Goal: Task Accomplishment & Management: Manage account settings

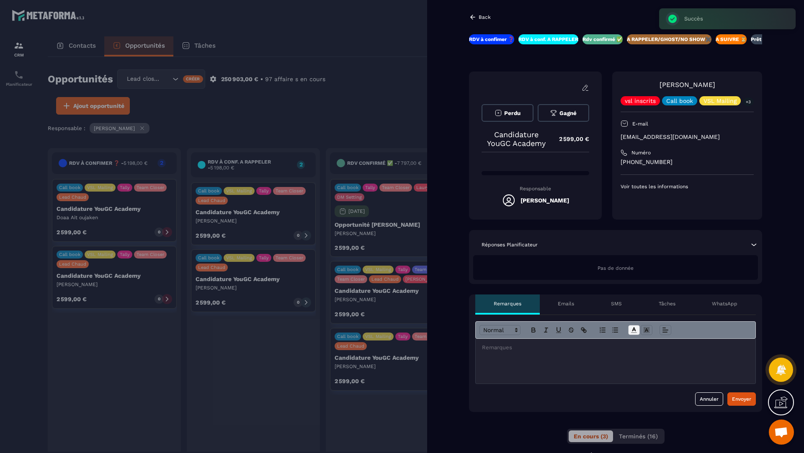
scroll to position [0, 34]
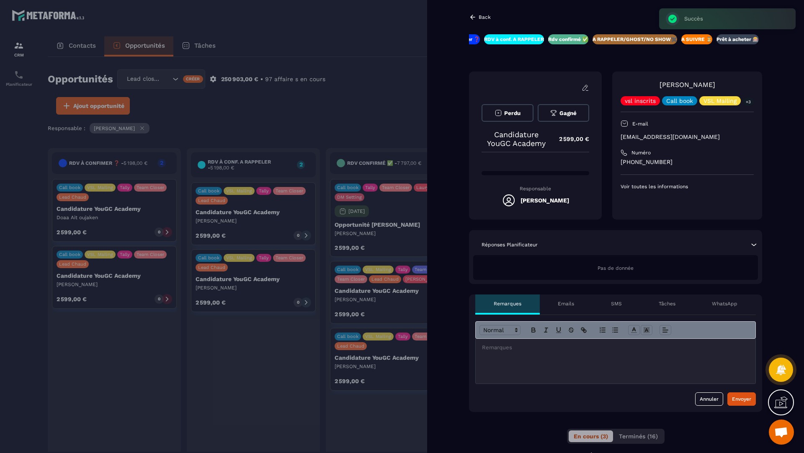
click at [358, 119] on div at bounding box center [402, 226] width 804 height 453
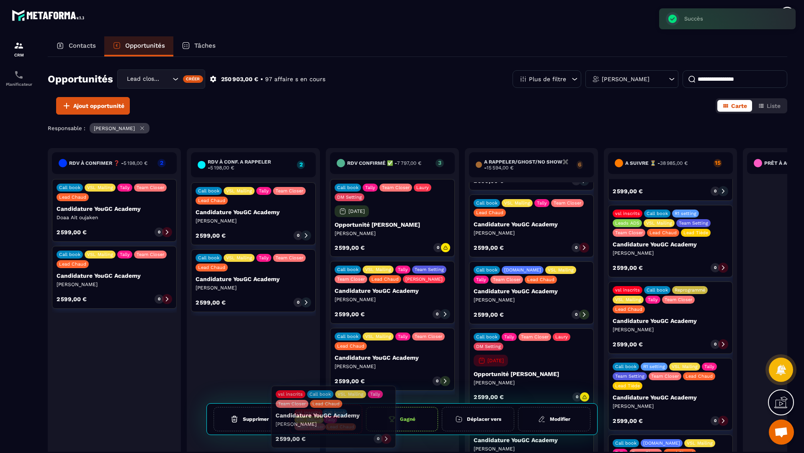
drag, startPoint x: 657, startPoint y: 366, endPoint x: 320, endPoint y: 418, distance: 341.0
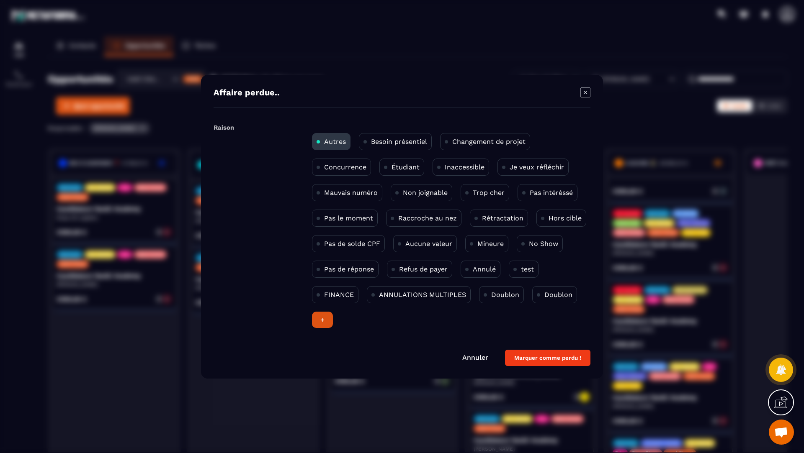
click at [336, 220] on p "Pas le moment" at bounding box center [348, 218] width 49 height 8
click at [537, 354] on button "Marquer comme perdu !" at bounding box center [547, 358] width 85 height 16
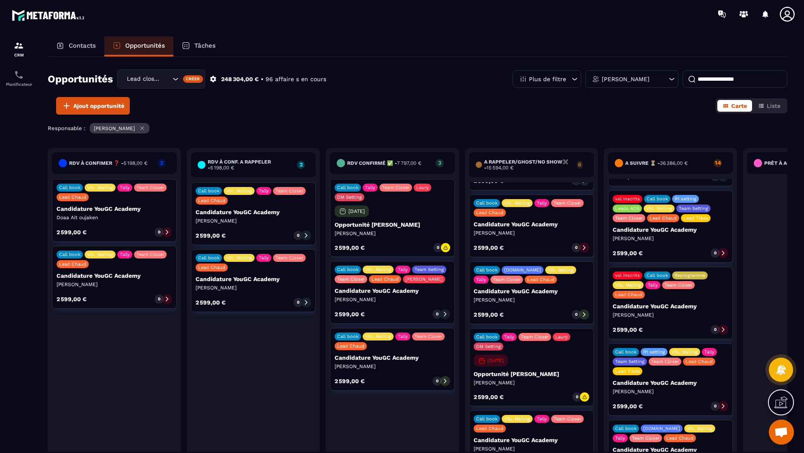
scroll to position [464, 0]
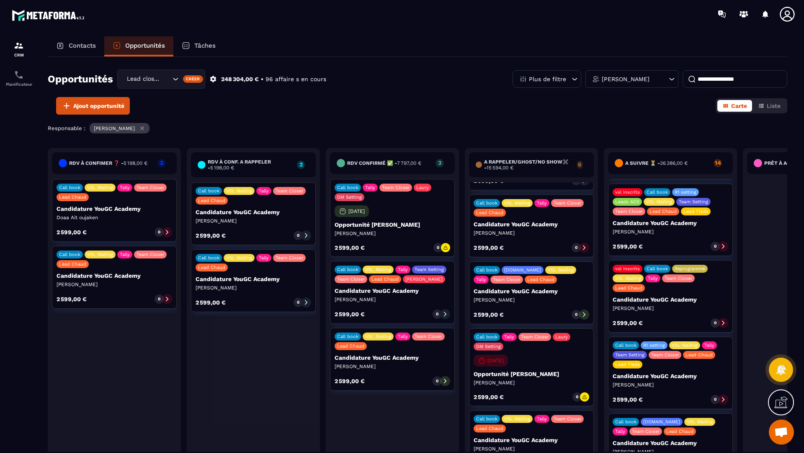
click at [723, 398] on icon at bounding box center [723, 400] width 3 height 5
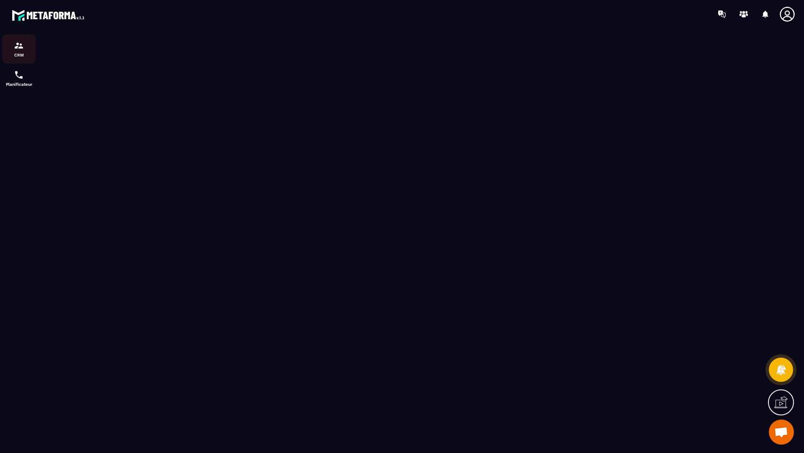
click at [22, 51] on div "CRM" at bounding box center [18, 49] width 33 height 17
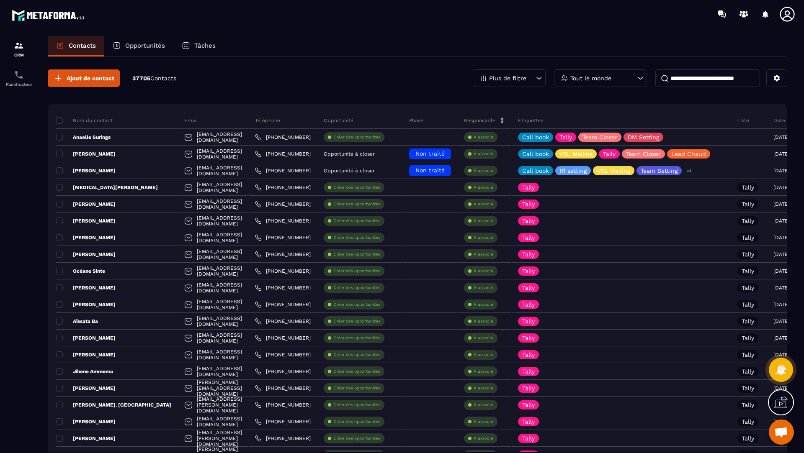
click at [703, 80] on input at bounding box center [707, 78] width 105 height 18
paste input "**********"
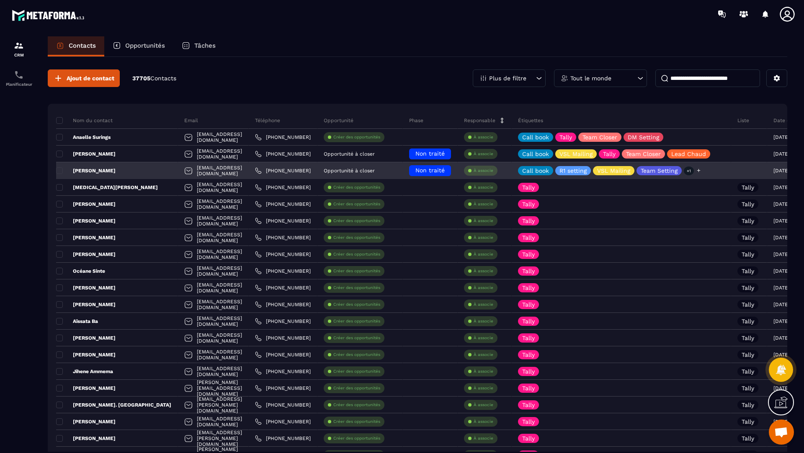
scroll to position [0, 5]
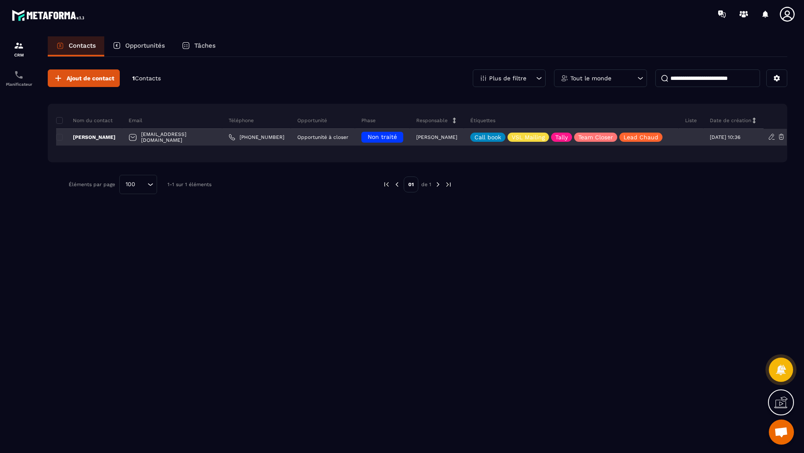
type input "**********"
click at [90, 135] on p "Mathilde Bernelas" at bounding box center [85, 137] width 59 height 7
